Goal: Information Seeking & Learning: Learn about a topic

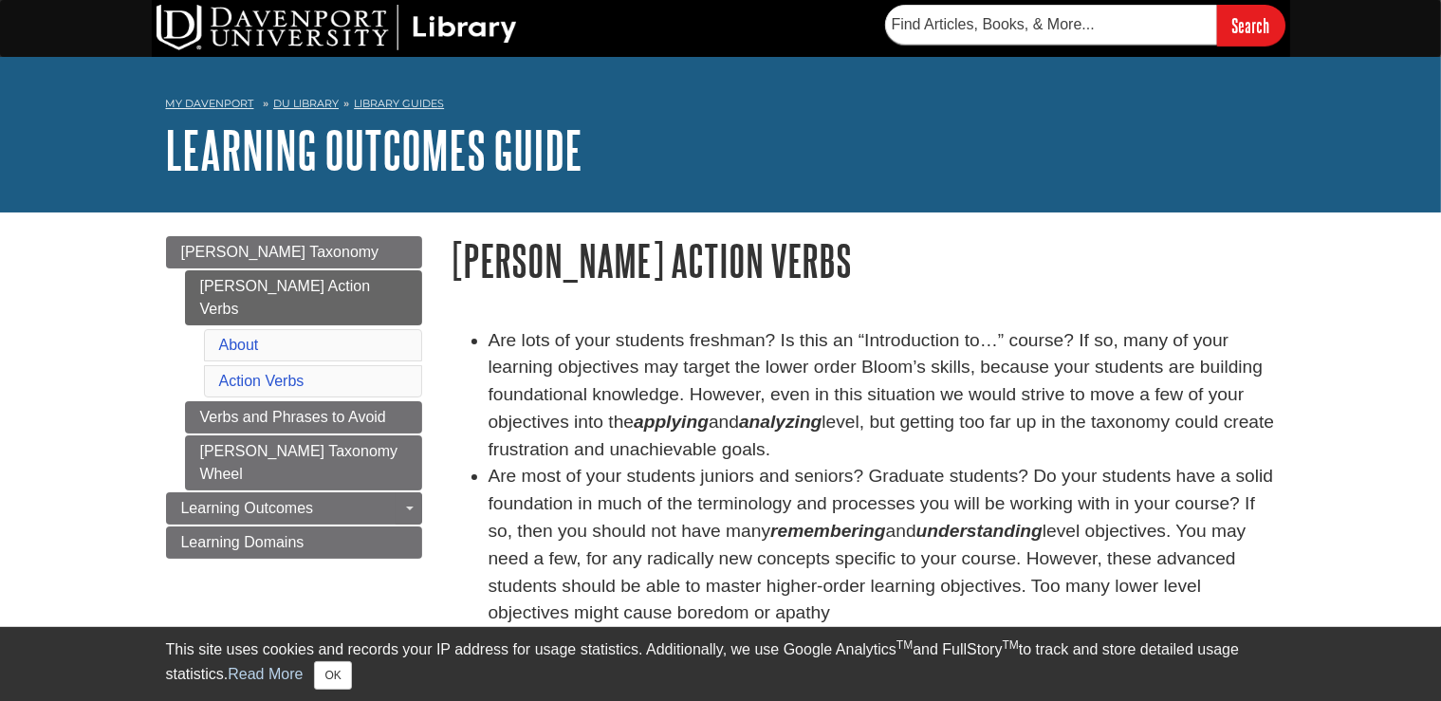
click at [694, 431] on strong "applying" at bounding box center [671, 422] width 75 height 20
drag, startPoint x: 694, startPoint y: 431, endPoint x: 775, endPoint y: 424, distance: 80.9
click at [775, 424] on li "Are lots of your students freshman? Is this an “Introduction to…” course? If so…" at bounding box center [881, 395] width 787 height 137
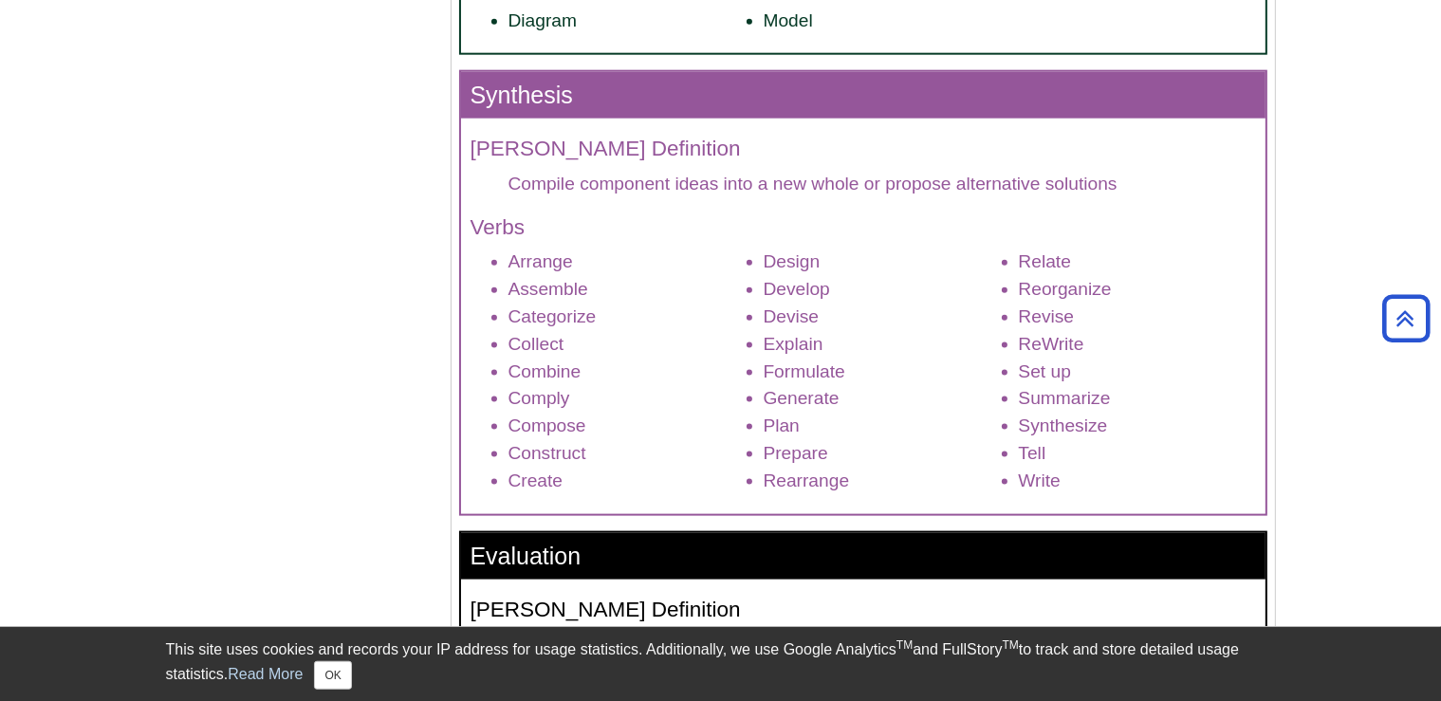
scroll to position [2303, 0]
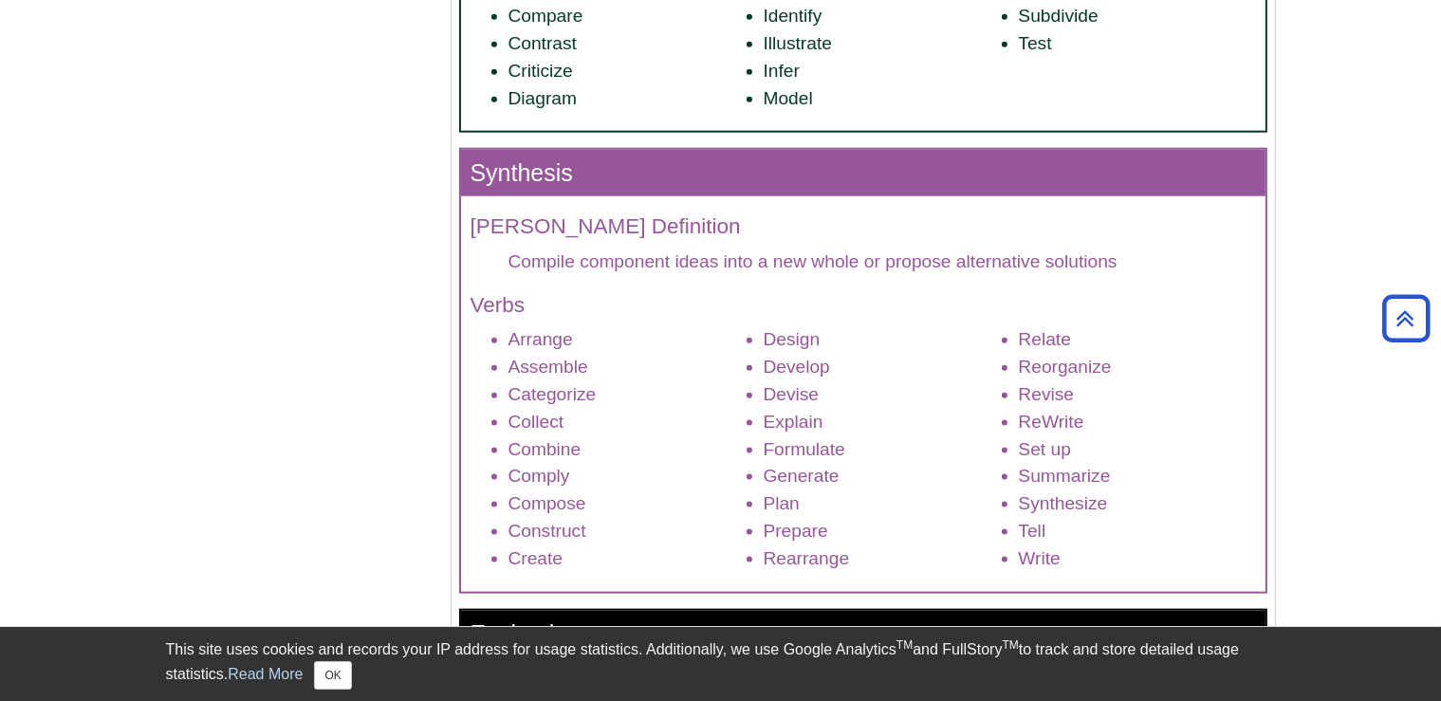
click at [537, 193] on h3 "Synthesis" at bounding box center [863, 173] width 804 height 46
copy h3 "Synthesis"
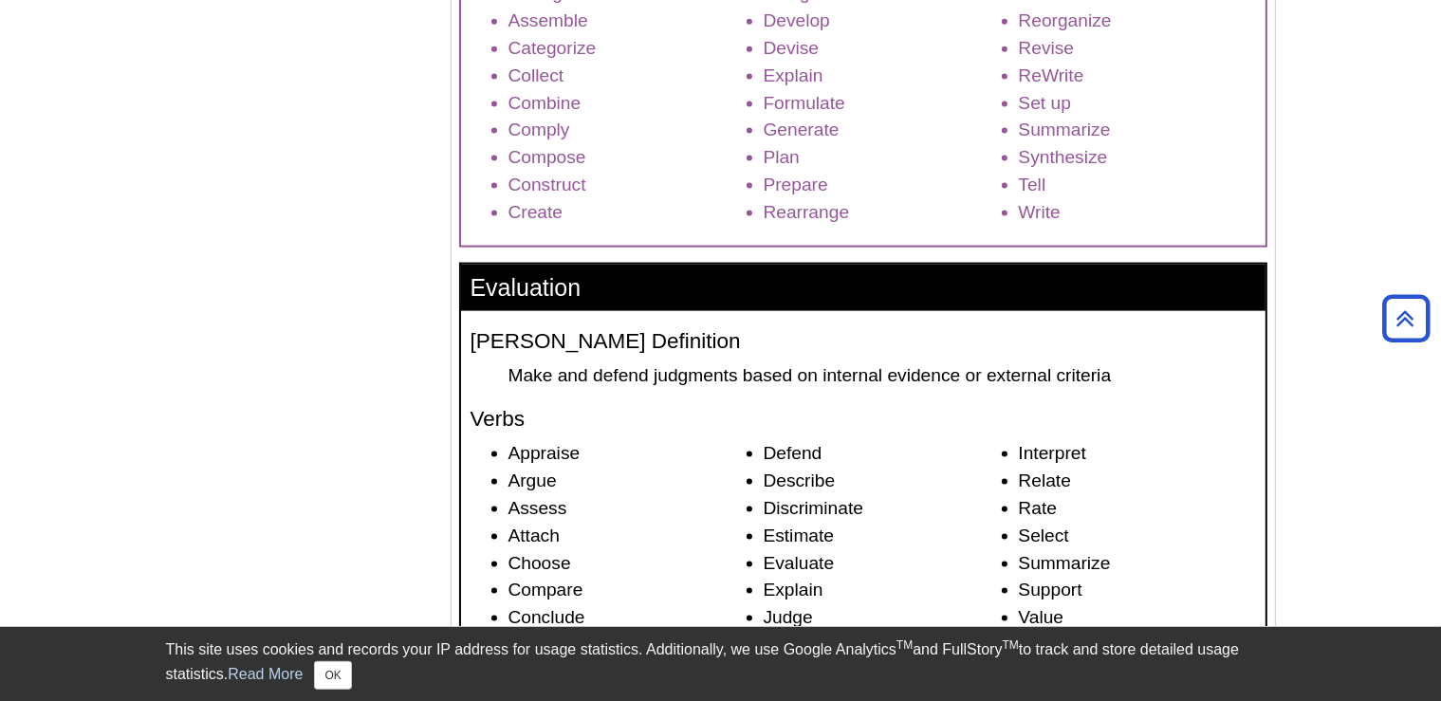
scroll to position [2804, 0]
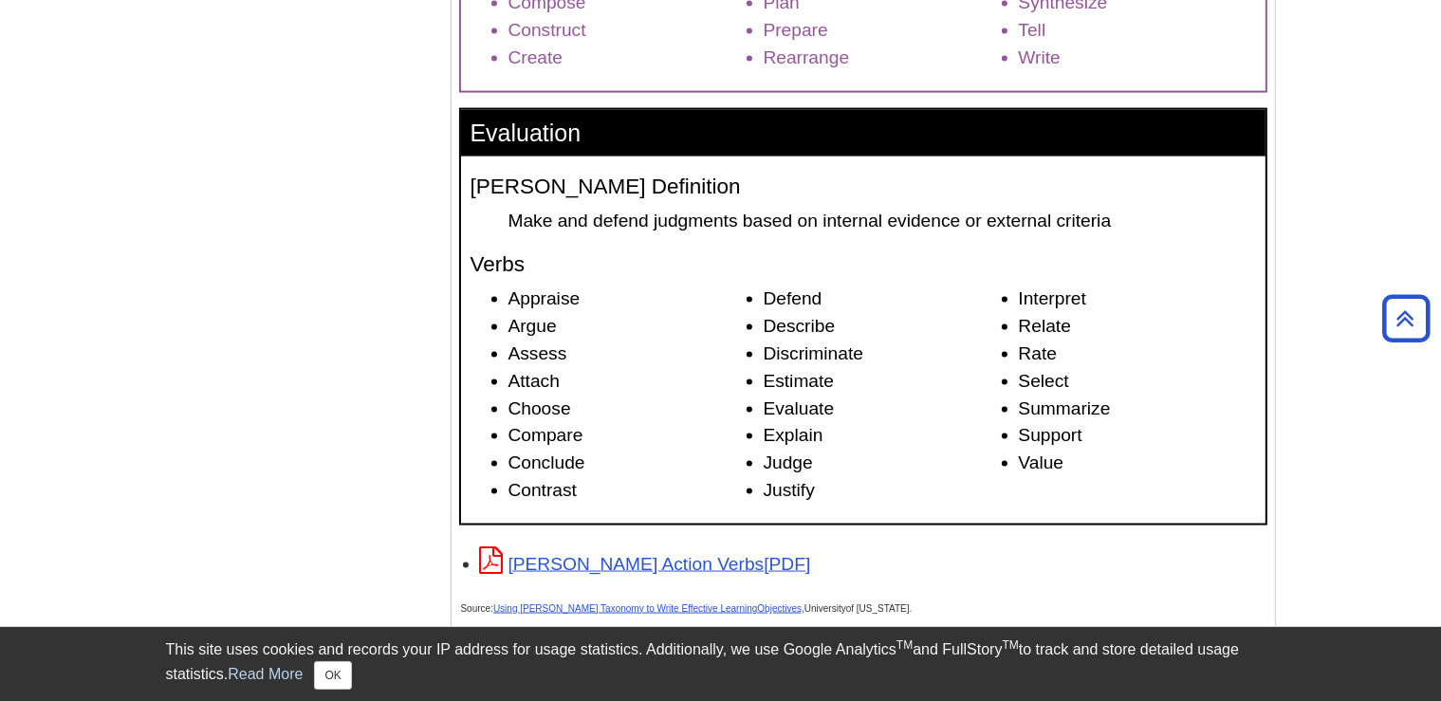
click at [560, 156] on h3 "Evaluation" at bounding box center [863, 133] width 804 height 46
copy h3 "Evaluation"
